Goal: Information Seeking & Learning: Learn about a topic

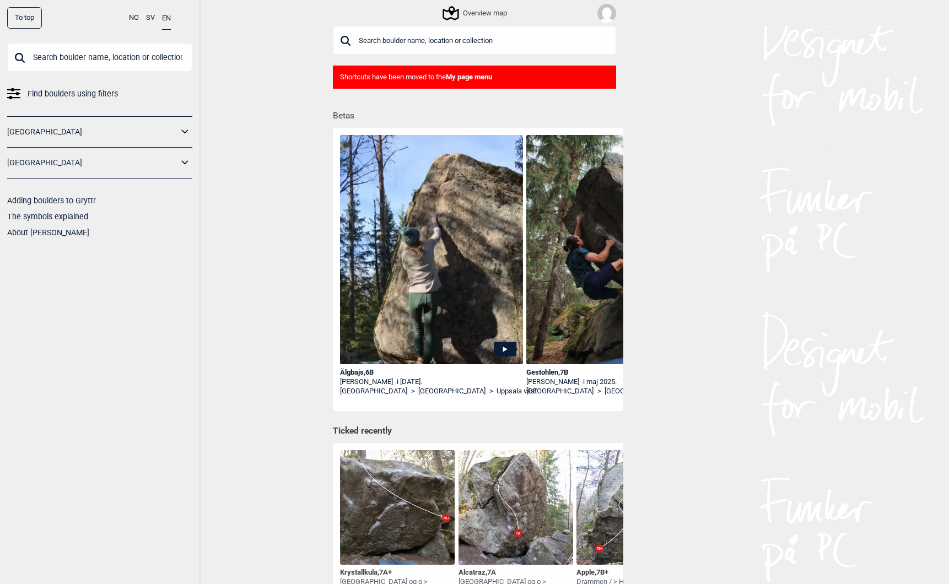
click at [526, 370] on div "Gestohlen , 7B" at bounding box center [617, 372] width 183 height 9
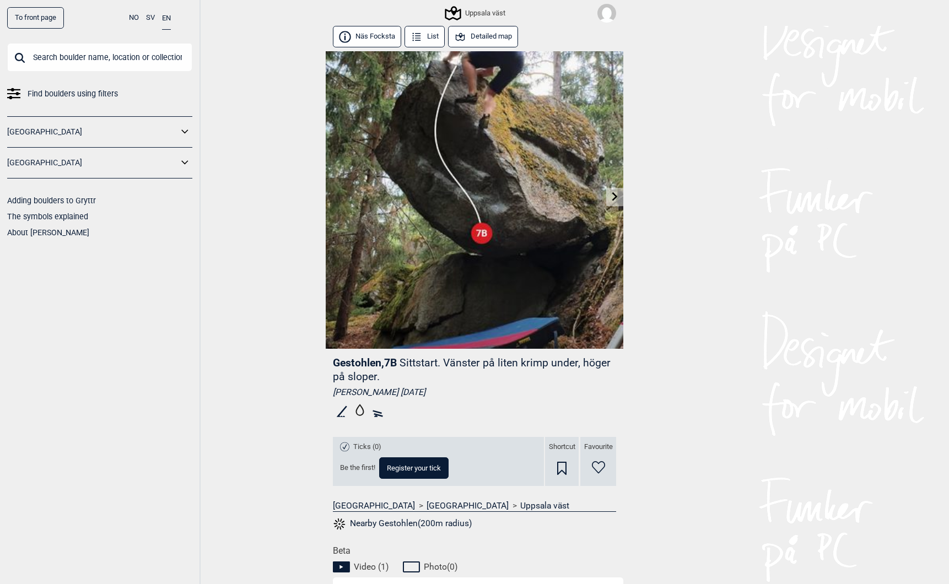
click at [364, 37] on button "Näs Focksta" at bounding box center [367, 36] width 68 height 21
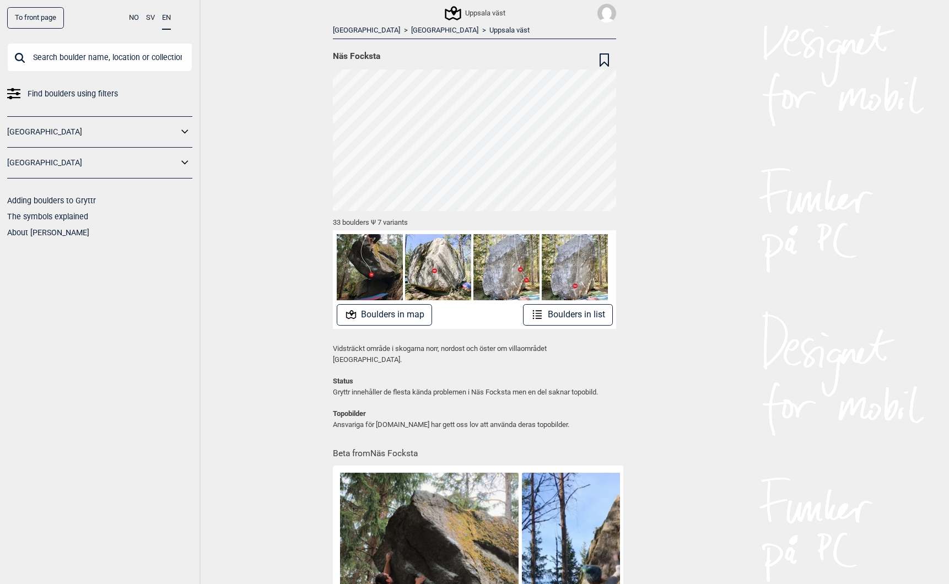
click at [378, 309] on button "Boulders in map" at bounding box center [385, 314] width 96 height 21
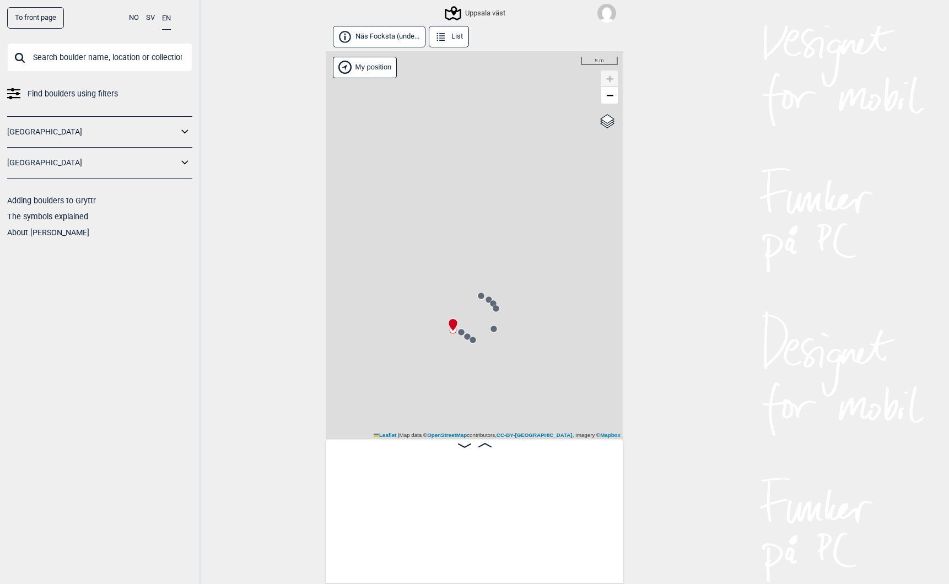
scroll to position [0, 87]
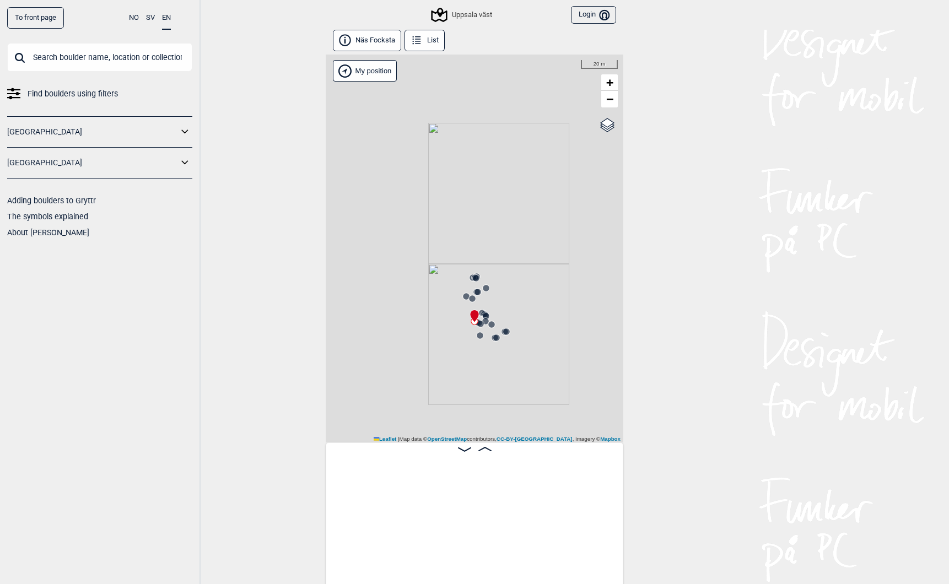
scroll to position [0, 1770]
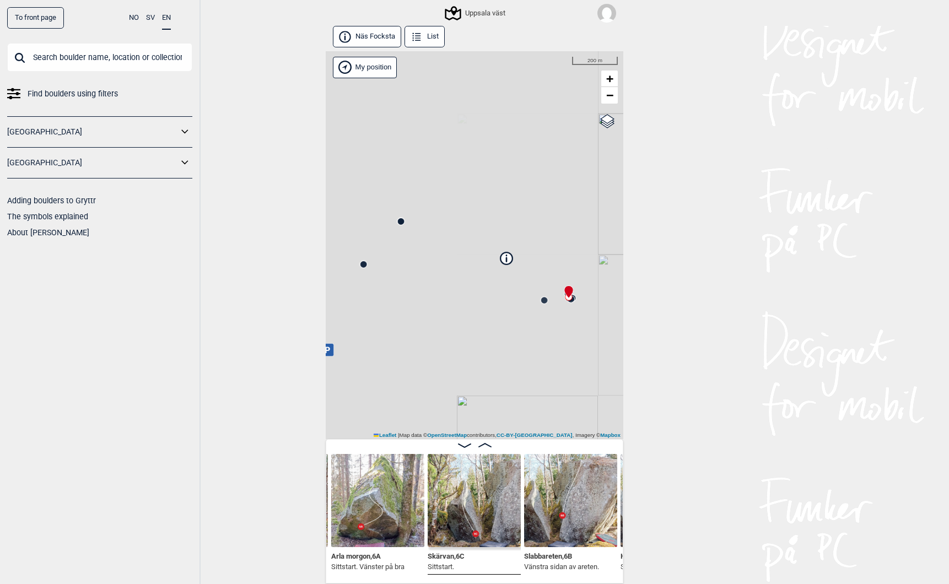
drag, startPoint x: 424, startPoint y: 352, endPoint x: 557, endPoint y: 320, distance: 136.5
click at [557, 320] on div "Uppsala väst My position 200 m + − OpenStreetMap Google satellite Leaflet | Map…" at bounding box center [475, 245] width 298 height 388
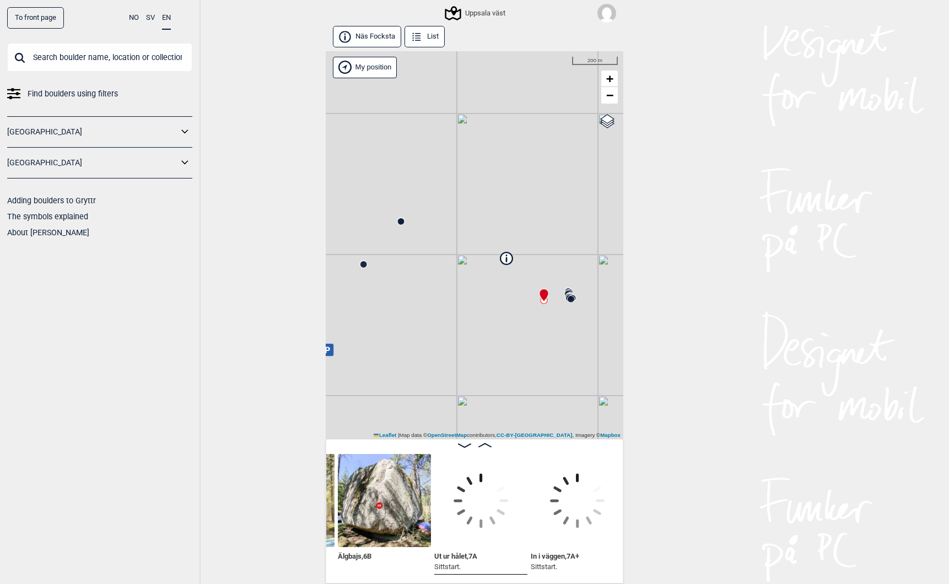
scroll to position [0, 549]
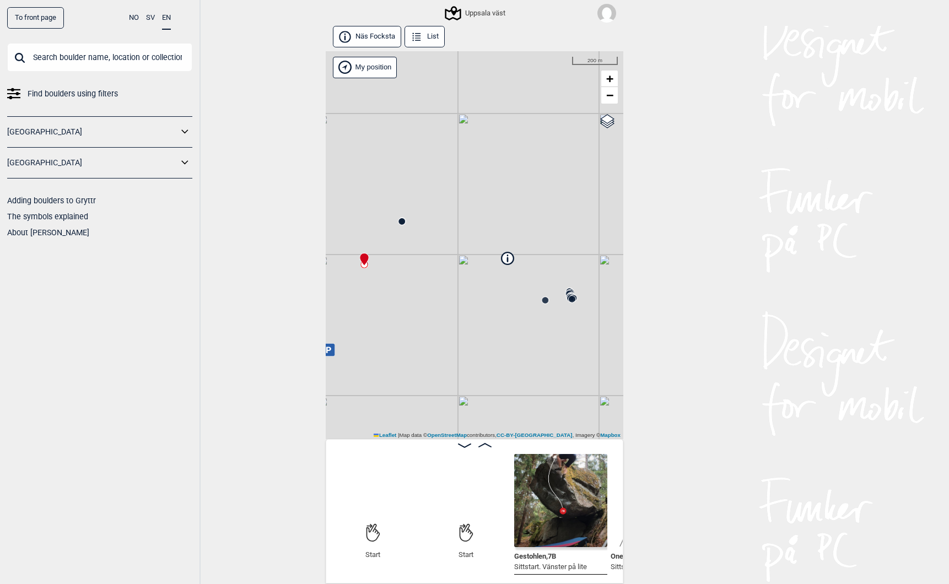
click at [561, 504] on img at bounding box center [560, 500] width 93 height 93
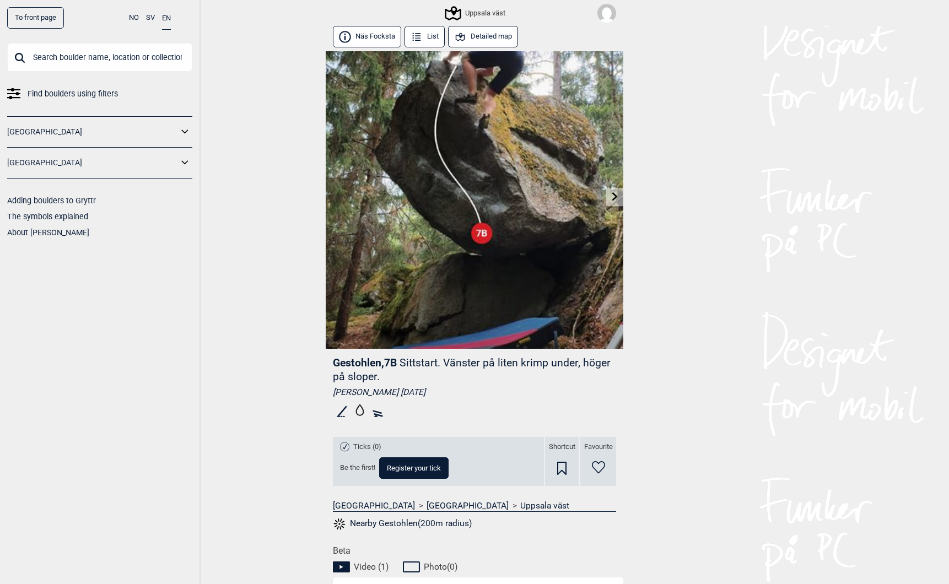
click at [466, 36] on icon at bounding box center [460, 37] width 12 height 12
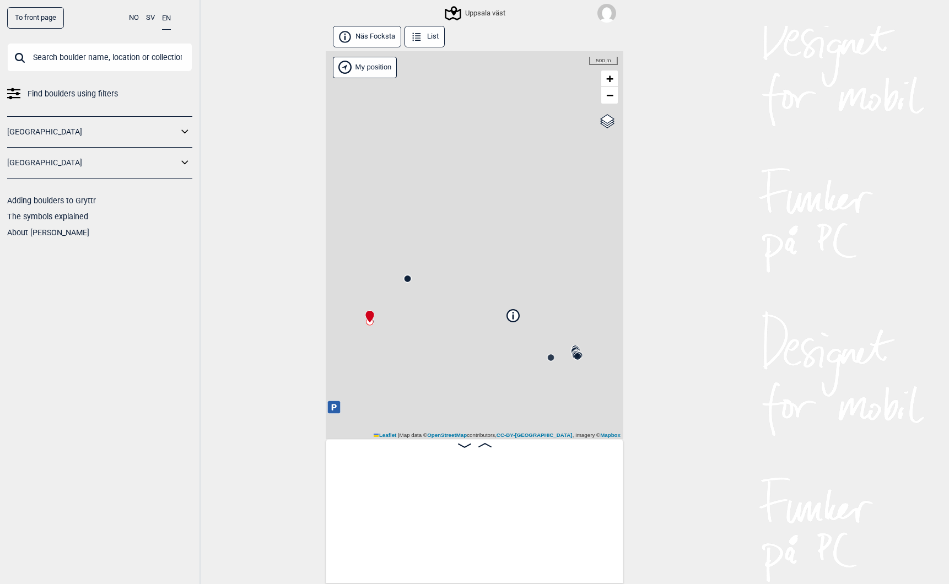
scroll to position [0, 87]
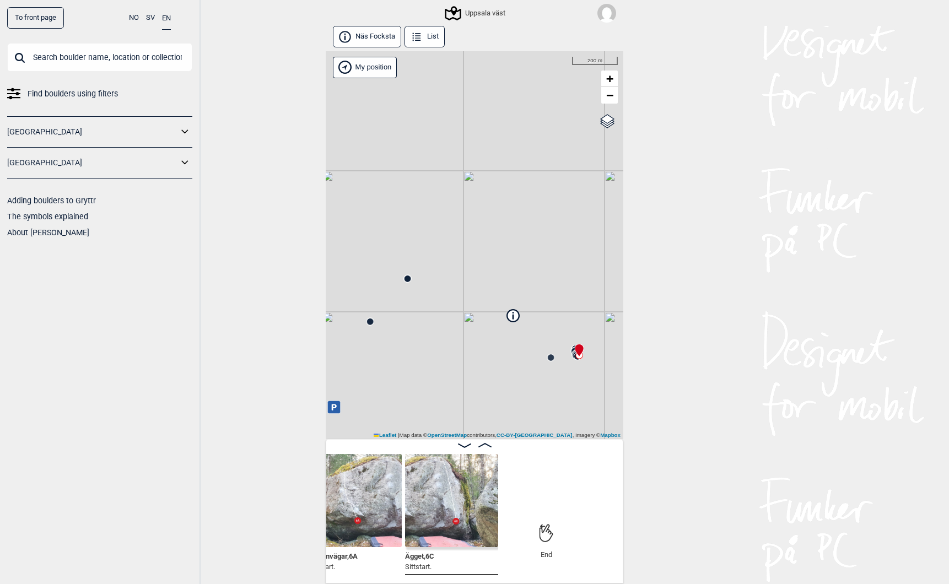
scroll to position [0, 3196]
click at [478, 14] on div "Uppsala väst" at bounding box center [475, 13] width 59 height 13
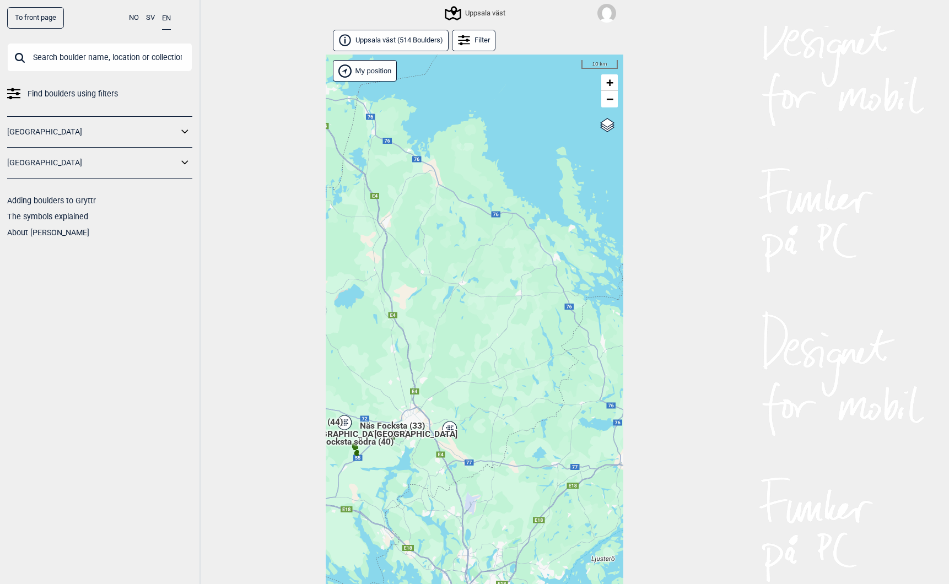
click at [37, 21] on link "To front page" at bounding box center [35, 17] width 57 height 21
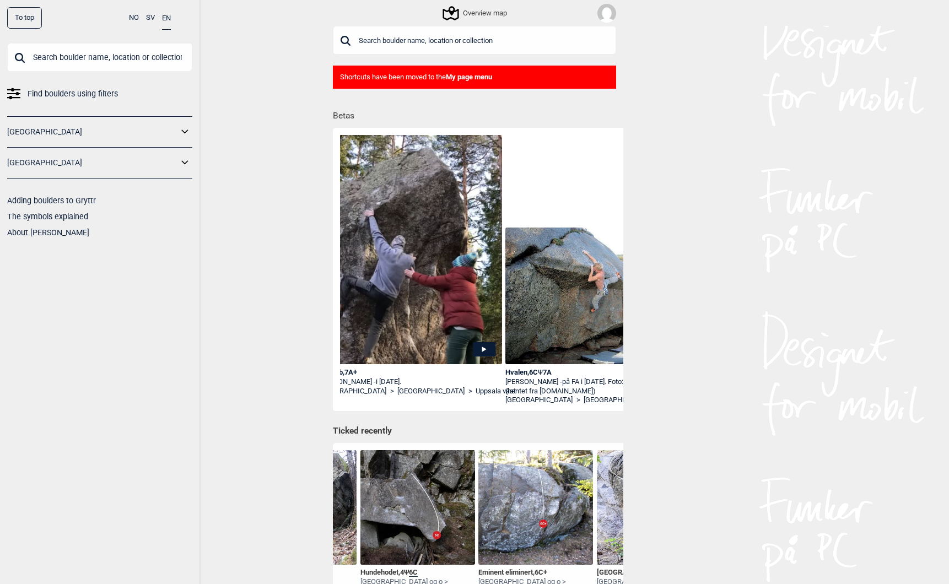
click at [605, 10] on img at bounding box center [606, 13] width 19 height 19
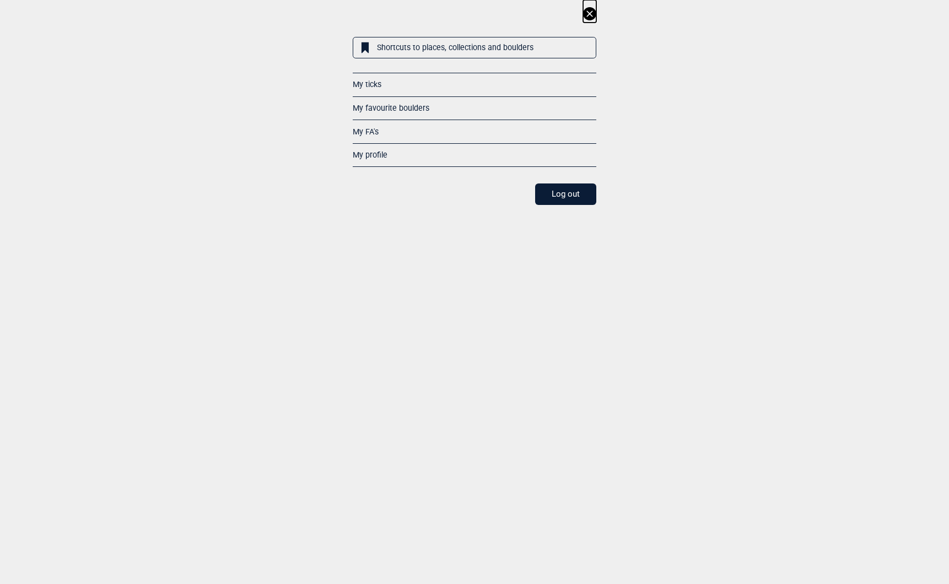
click at [589, 11] on icon at bounding box center [589, 13] width 13 height 13
